Goal: Task Accomplishment & Management: Manage account settings

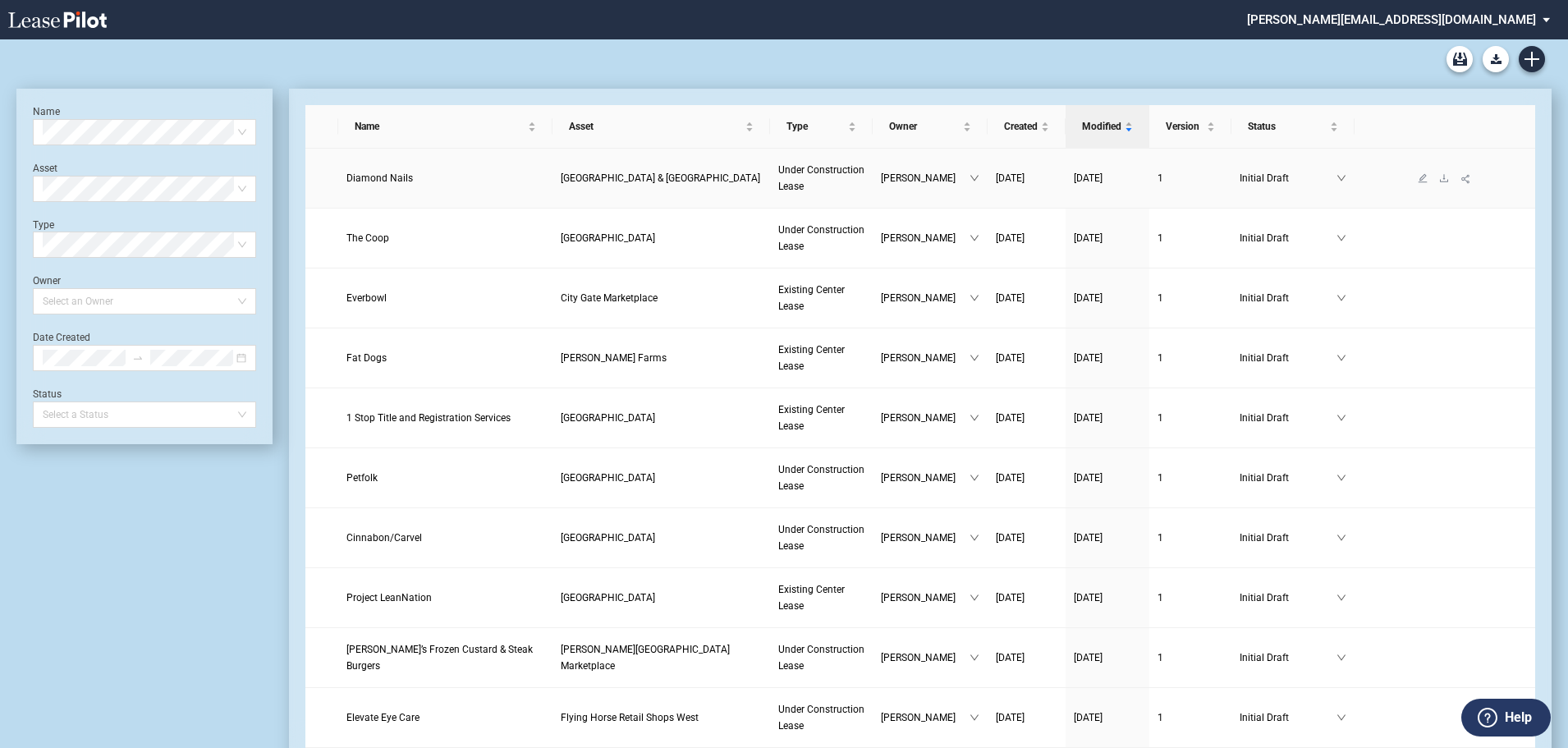
click at [380, 177] on span "Diamond Nails" at bounding box center [380, 178] width 67 height 11
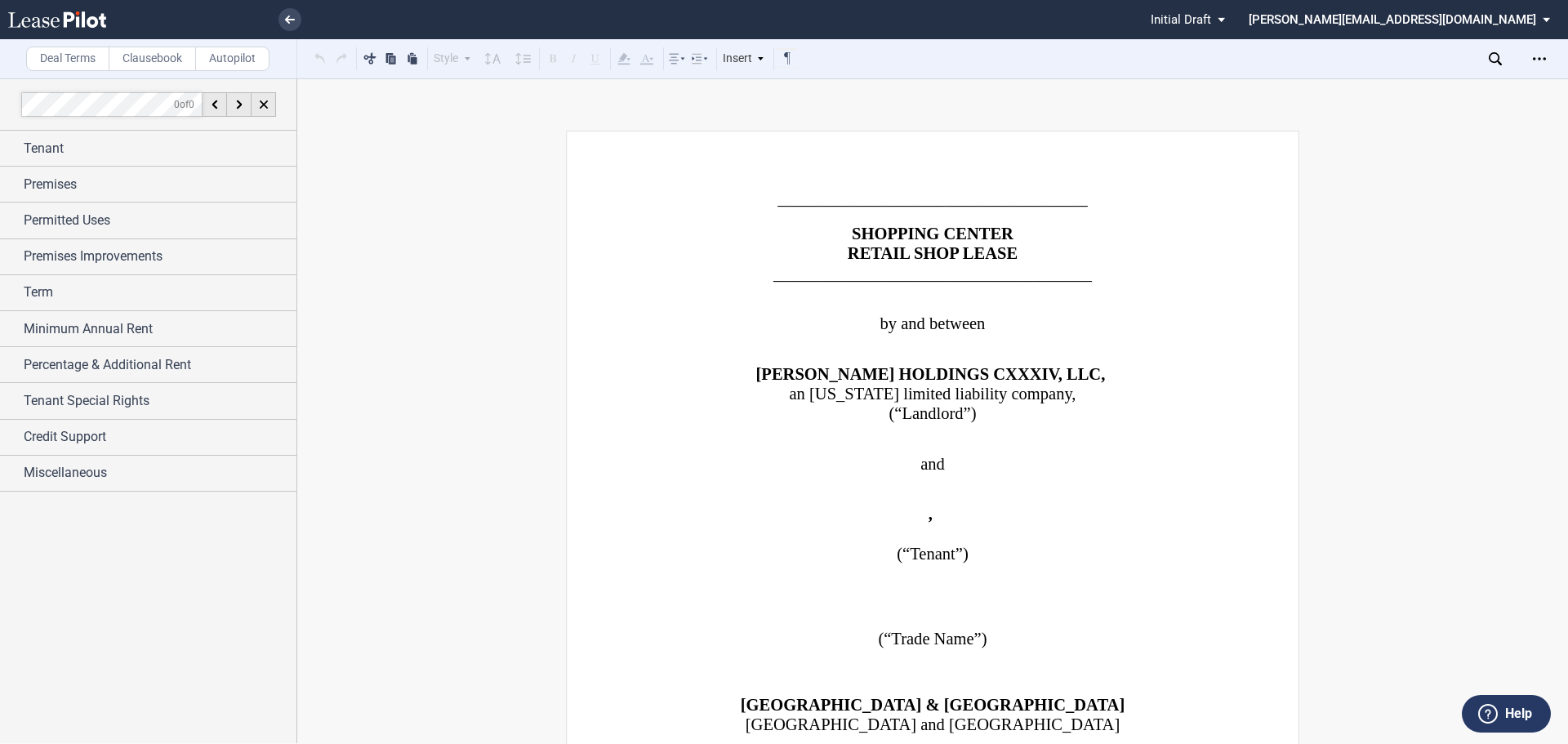
scroll to position [490, 0]
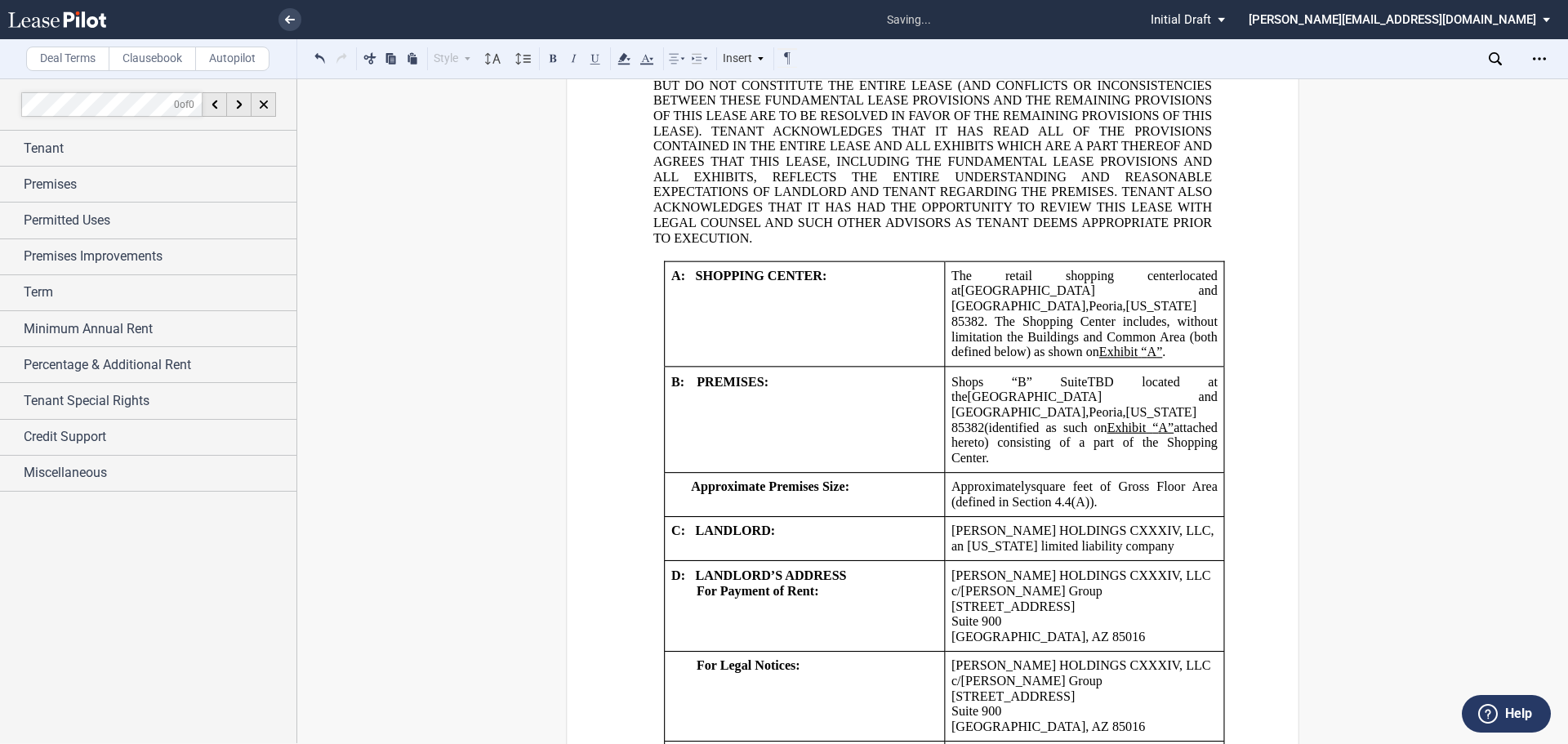
scroll to position [1306, 0]
click at [1029, 315] on span ". The Shopping Center includes, without limitation the Buildings and Common Are…" at bounding box center [1086, 333] width 270 height 45
click at [1027, 424] on span "(identified as such on" at bounding box center [1044, 424] width 122 height 15
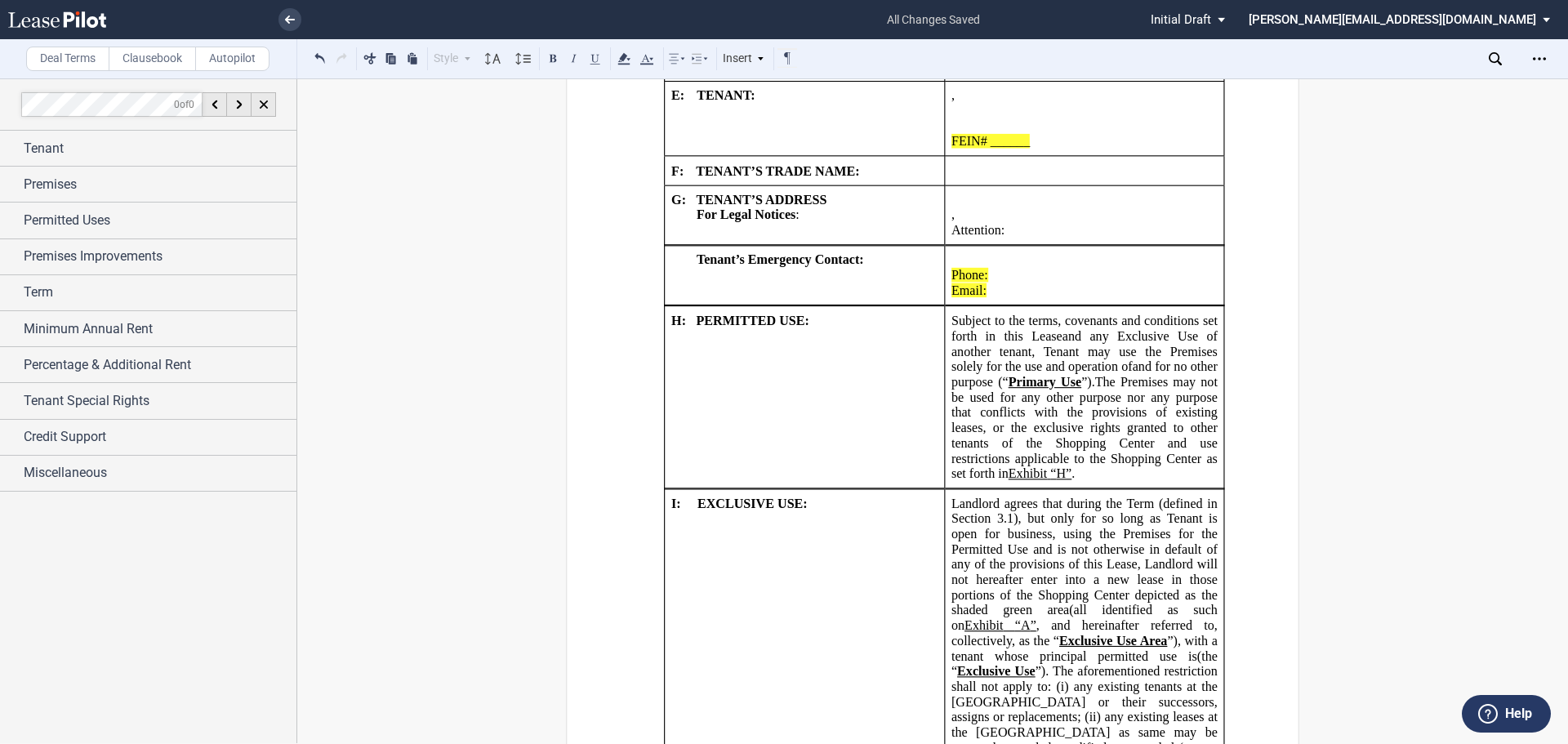
scroll to position [1714, 0]
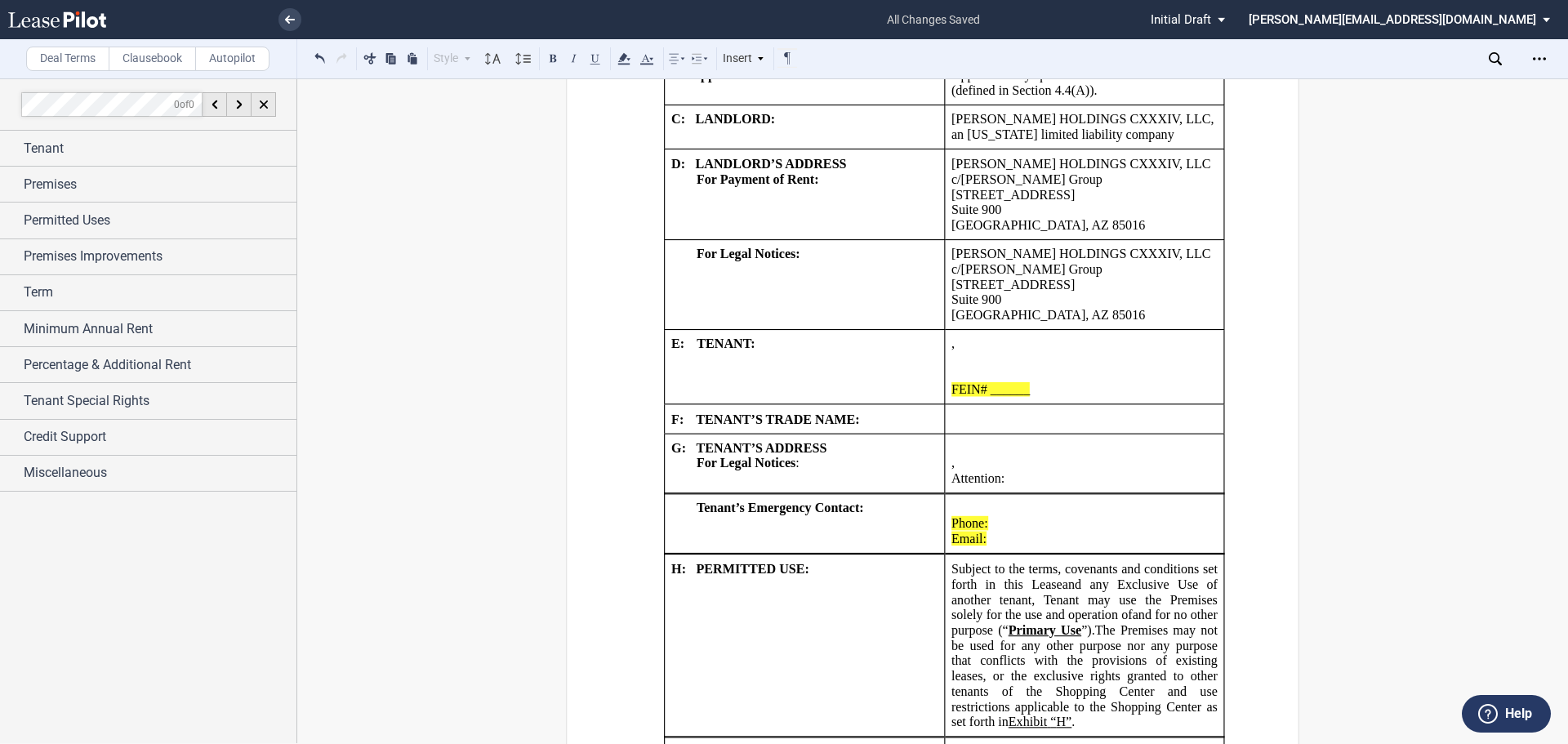
click at [1042, 395] on p "FEIN# ______ SSN# _____" at bounding box center [1084, 389] width 266 height 16
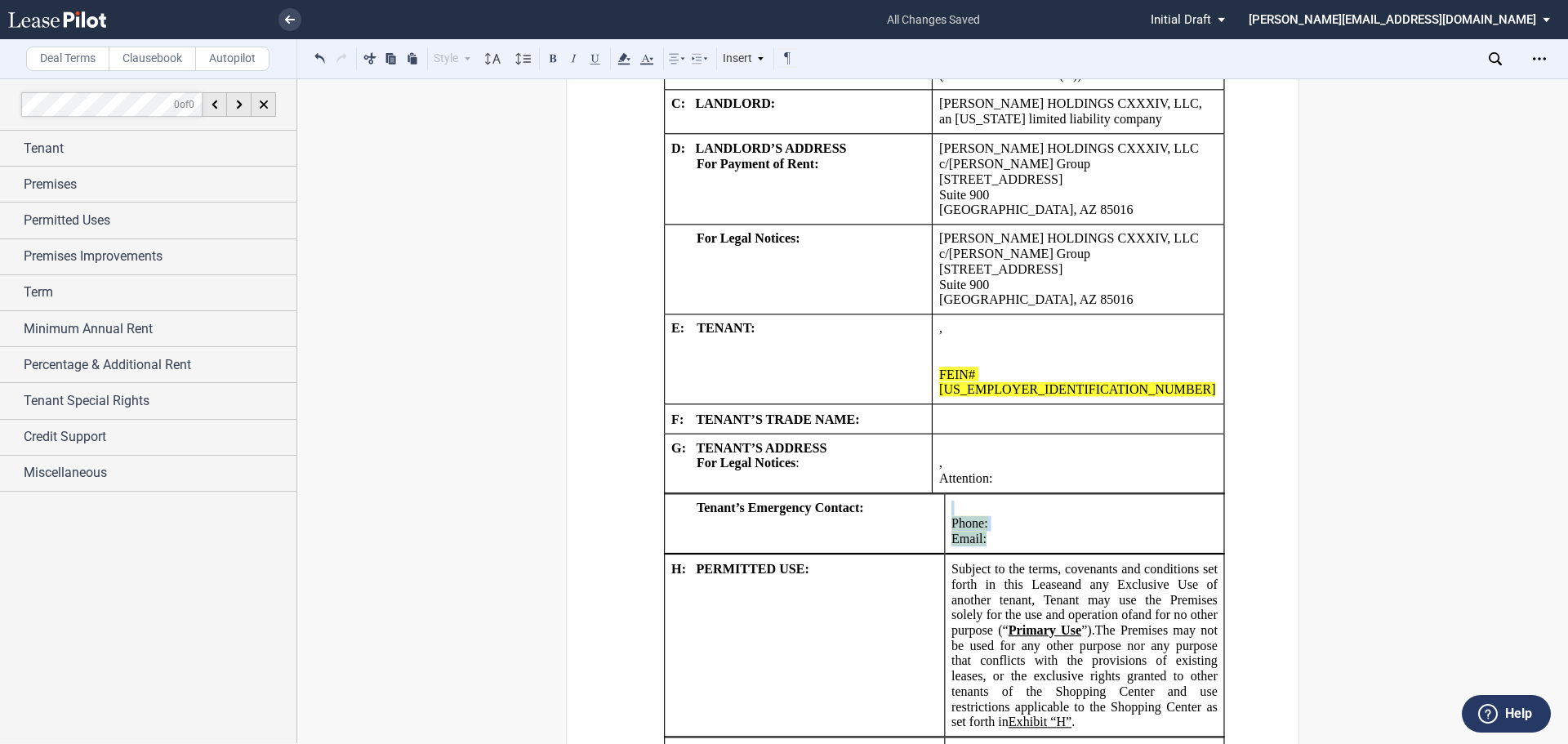
click at [959, 509] on td "﻿ ﻿ Phone: ﻿ ﻿ Email: ﻿ ﻿" at bounding box center [1084, 523] width 280 height 60
click at [954, 504] on p "﻿ ﻿ ﻿" at bounding box center [1084, 508] width 266 height 16
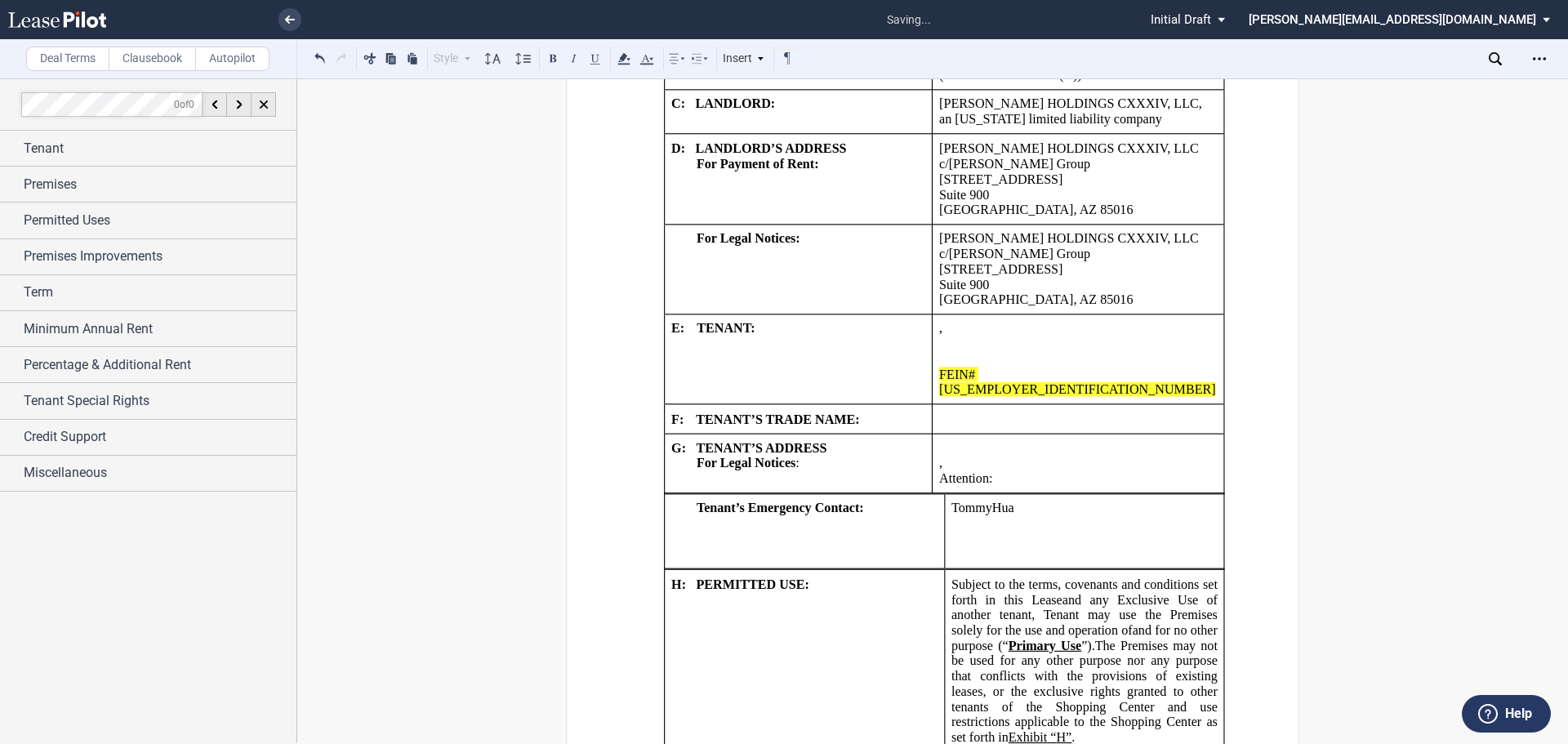
click at [1056, 511] on p "﻿ ﻿ ﻿[PERSON_NAME]" at bounding box center [1084, 508] width 266 height 16
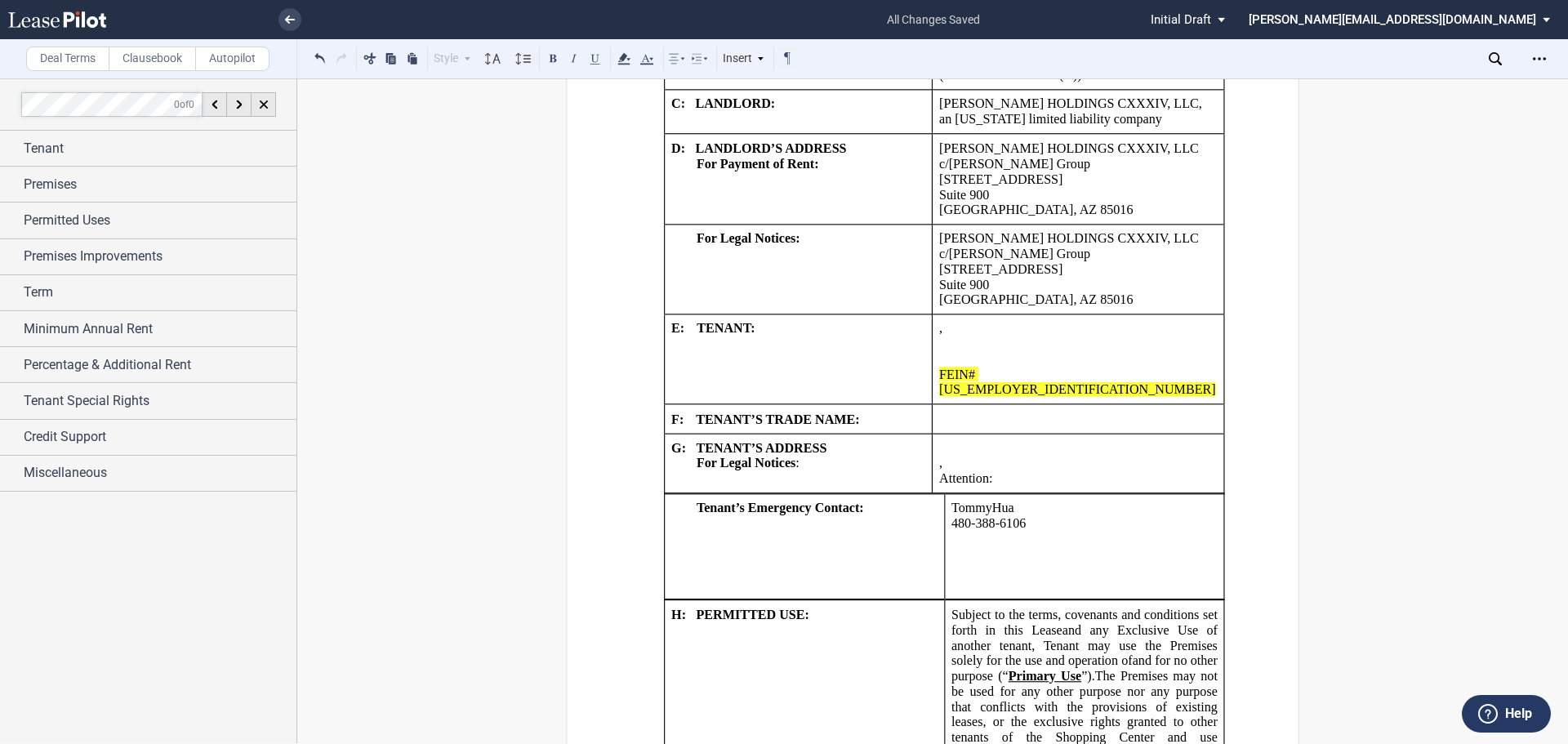
drag, startPoint x: 1020, startPoint y: 533, endPoint x: 999, endPoint y: 538, distance: 21.6
click at [1020, 533] on p "﻿" at bounding box center [1084, 539] width 266 height 16
drag, startPoint x: 948, startPoint y: 539, endPoint x: 973, endPoint y: 584, distance: 51.5
click at [973, 584] on p "﻿ ﻿" at bounding box center [1084, 584] width 266 height 16
click at [953, 535] on p "﻿" at bounding box center [1084, 539] width 266 height 16
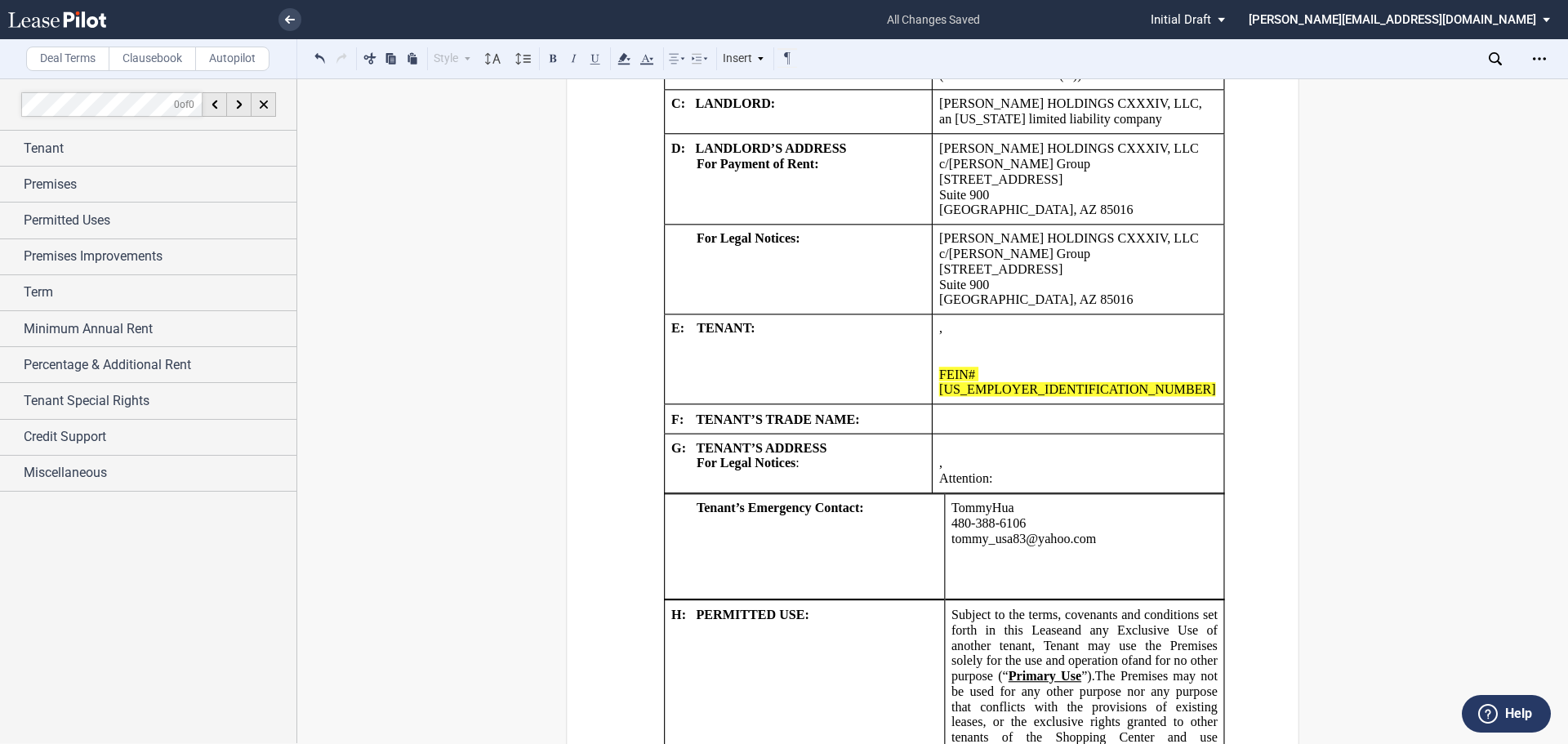
drag, startPoint x: 1009, startPoint y: 577, endPoint x: 1051, endPoint y: 582, distance: 42.3
click at [1082, 582] on p "﻿ ﻿ ﻿" at bounding box center [1084, 584] width 266 height 16
drag, startPoint x: 973, startPoint y: 567, endPoint x: 962, endPoint y: 589, distance: 24.6
click at [962, 589] on td "﻿ ﻿ ﻿[PERSON_NAME] ﻿[PHONE_NUMBER] ﻿[EMAIL_ADDRESS][DOMAIN_NAME] ﻿ ﻿ ﻿ ﻿ ﻿ ﻿ ﻿" at bounding box center [1084, 546] width 280 height 105
click at [961, 576] on p "﻿ ﻿ ﻿" at bounding box center [1084, 569] width 266 height 16
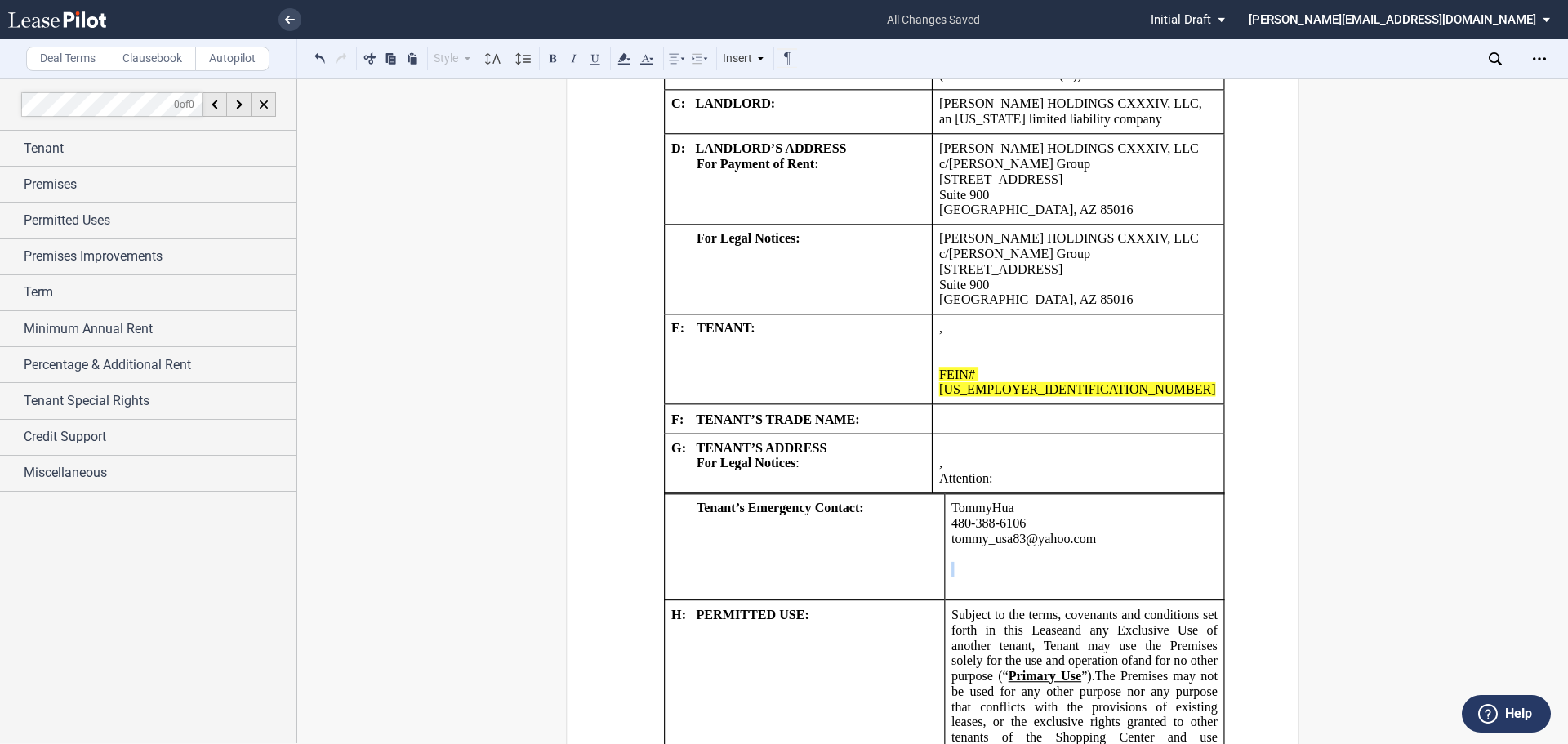
drag, startPoint x: 961, startPoint y: 573, endPoint x: 1070, endPoint y: 583, distance: 109.5
click at [1070, 583] on td "﻿ ﻿ ﻿[PERSON_NAME] ﻿[PHONE_NUMBER] ﻿[EMAIL_ADDRESS][DOMAIN_NAME] ﻿ ﻿ ﻿ ﻿ ﻿ ﻿ ﻿" at bounding box center [1084, 546] width 280 height 105
drag, startPoint x: 1113, startPoint y: 539, endPoint x: 1124, endPoint y: 576, distance: 38.6
click at [1124, 576] on td "﻿ ﻿ ﻿[PERSON_NAME] ﻿[PHONE_NUMBER] ﻿[EMAIL_ADDRESS][DOMAIN_NAME] ﻿ ﻿ ﻿ ﻿ ﻿ ﻿ ﻿" at bounding box center [1084, 546] width 280 height 105
drag, startPoint x: 1038, startPoint y: 569, endPoint x: 1028, endPoint y: 585, distance: 18.9
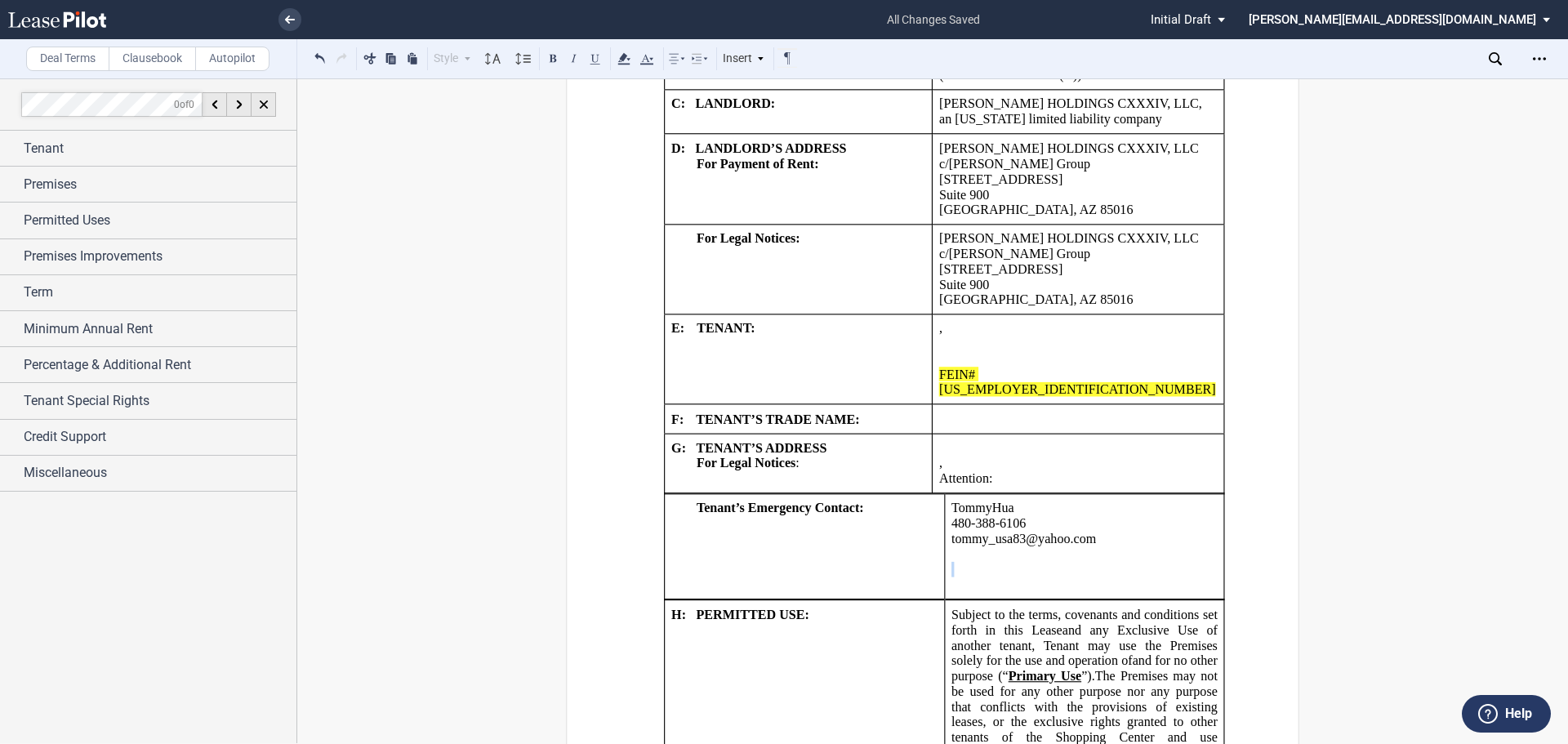
click at [1028, 585] on td "﻿ ﻿ ﻿[PERSON_NAME] ﻿[PHONE_NUMBER] ﻿[EMAIL_ADDRESS][DOMAIN_NAME] ﻿ ﻿ ﻿ ﻿ ﻿ ﻿ ﻿" at bounding box center [1084, 546] width 280 height 105
click at [1020, 578] on p "﻿ ﻿ ﻿" at bounding box center [1084, 584] width 266 height 16
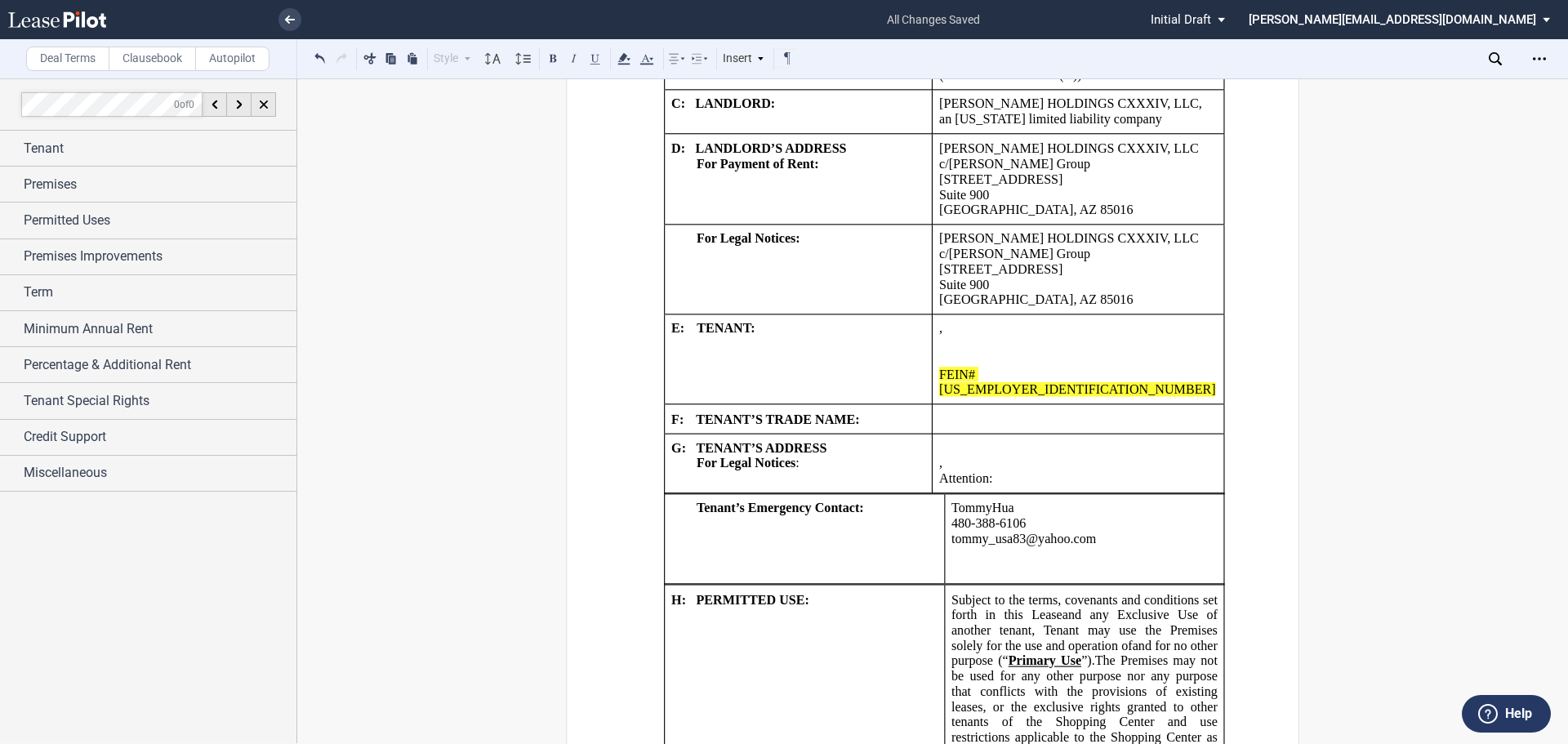
click at [955, 562] on p "﻿ ﻿ ﻿" at bounding box center [1084, 569] width 266 height 16
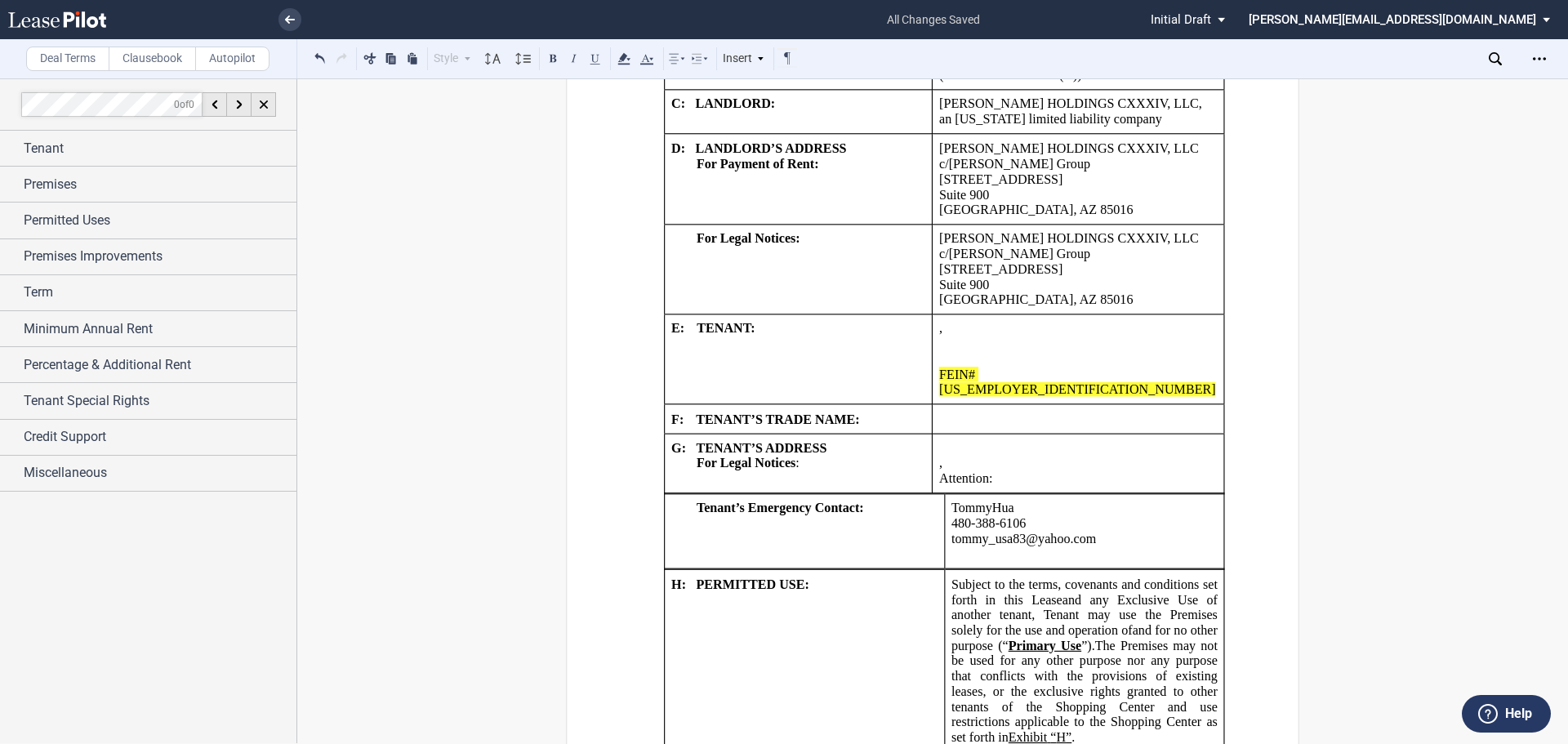
click at [970, 555] on p "﻿" at bounding box center [1084, 554] width 266 height 16
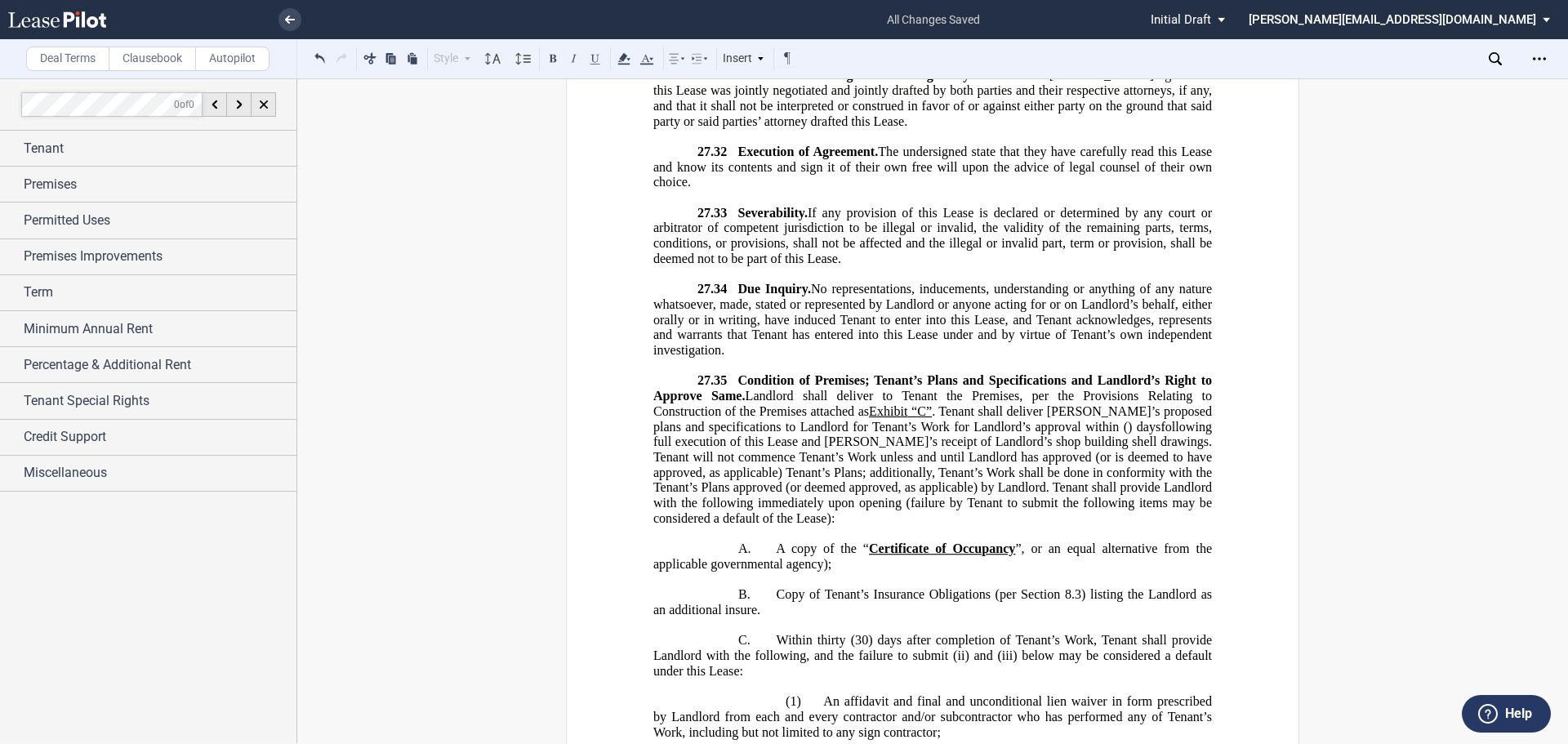
scroll to position [39195, 0]
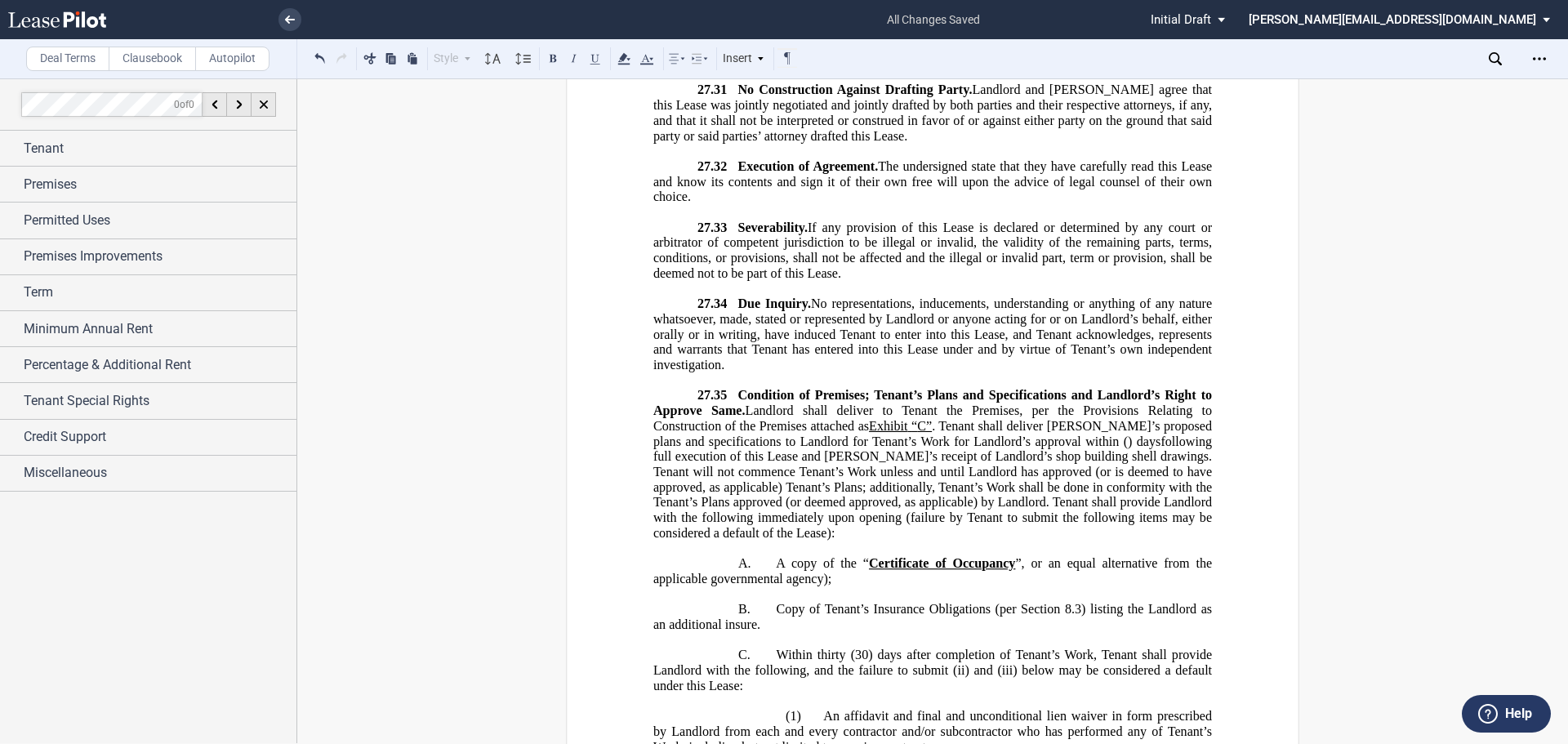
scroll to position [39113, 0]
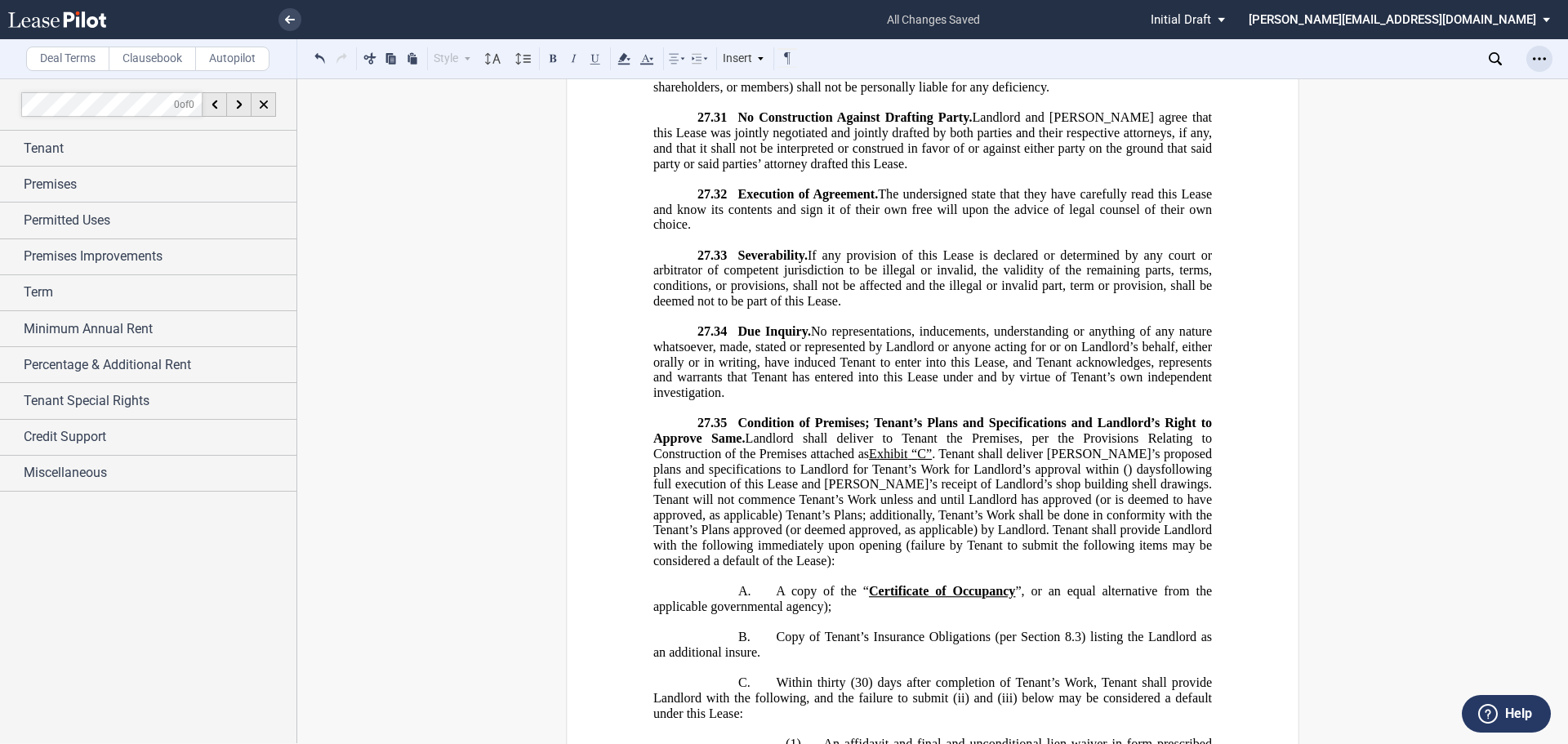
click at [1538, 54] on icon "Open Lease options menu" at bounding box center [1539, 59] width 13 height 13
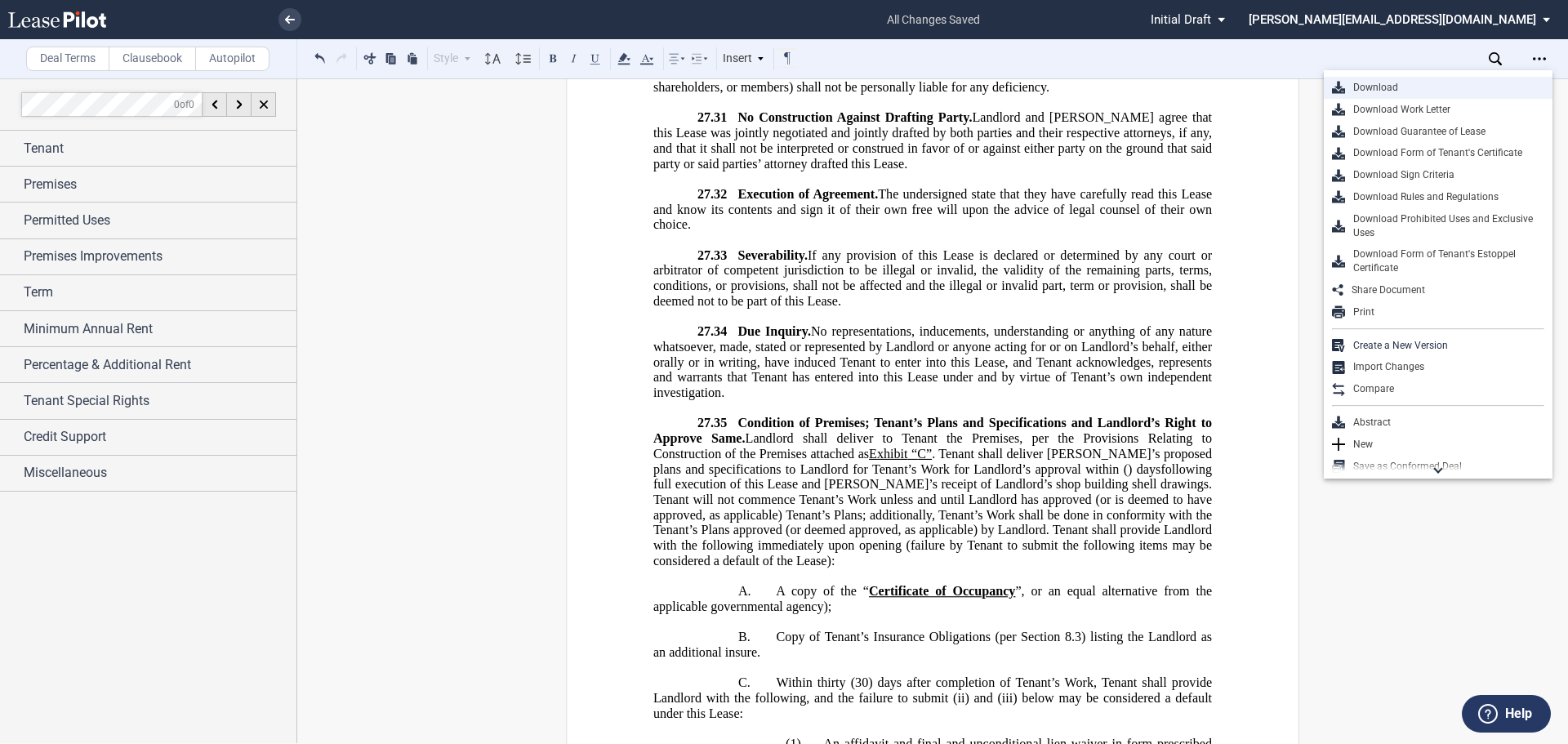
click at [1381, 88] on div "Download" at bounding box center [1445, 87] width 200 height 14
